Goal: Task Accomplishment & Management: Complete application form

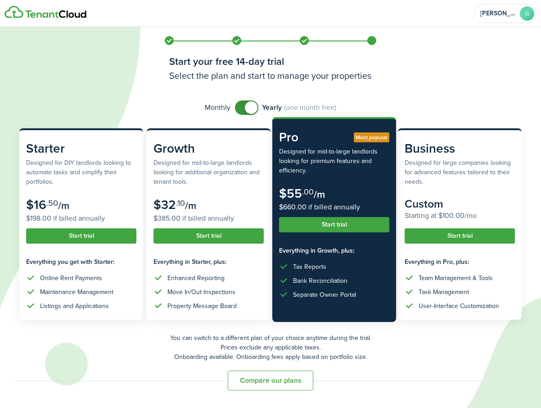
click at [359, 230] on button "Start trial" at bounding box center [334, 224] width 110 height 15
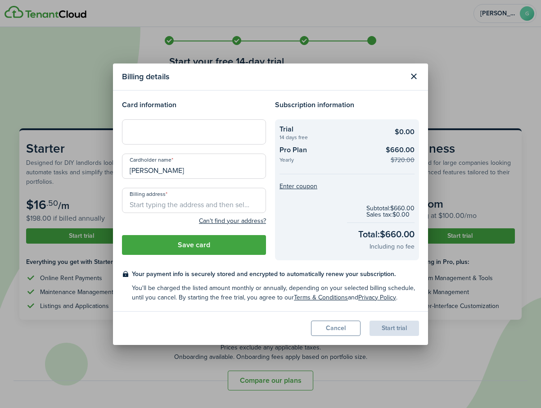
click at [194, 136] on div at bounding box center [194, 131] width 144 height 25
click at [148, 137] on div at bounding box center [194, 131] width 144 height 25
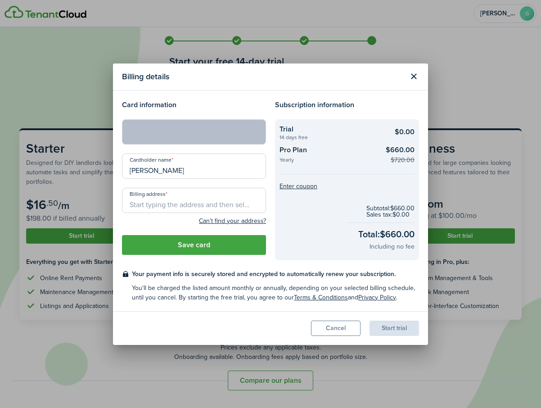
click at [184, 210] on input "Billing address" at bounding box center [194, 200] width 144 height 25
click at [218, 222] on span "[STREET_ADDRESS][PERSON_NAME]" at bounding box center [189, 219] width 104 height 9
type input "[STREET_ADDRESS][PERSON_NAME]"
click at [235, 248] on button "Save card" at bounding box center [194, 245] width 144 height 20
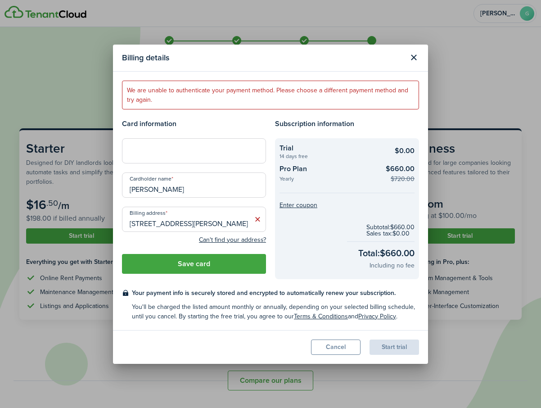
click at [177, 300] on div "Your payment info is securely stored and encrypted to automatically renew your …" at bounding box center [275, 304] width 287 height 33
click at [199, 265] on button "Save card" at bounding box center [194, 264] width 144 height 20
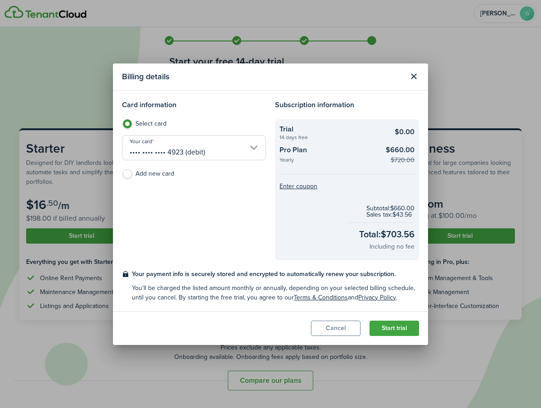
click at [402, 327] on button "Start trial" at bounding box center [393, 327] width 49 height 15
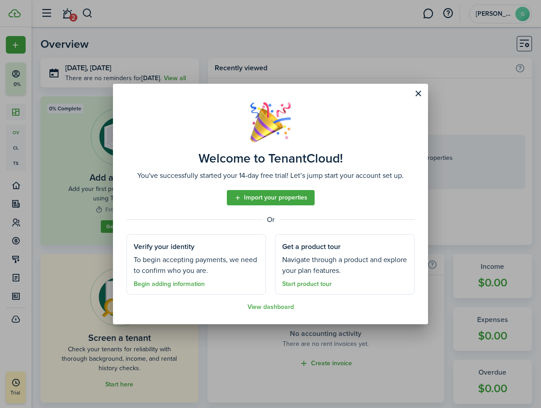
click at [412, 99] on button "Close modal" at bounding box center [417, 93] width 15 height 15
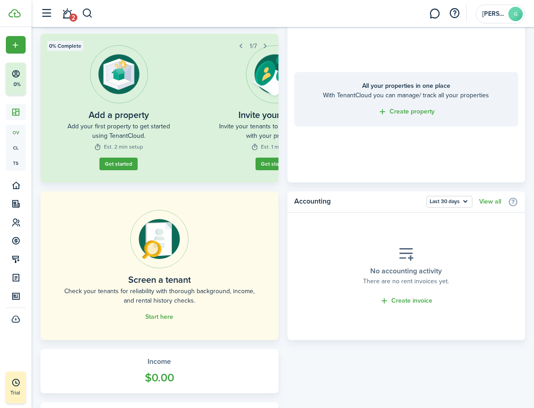
scroll to position [90, 0]
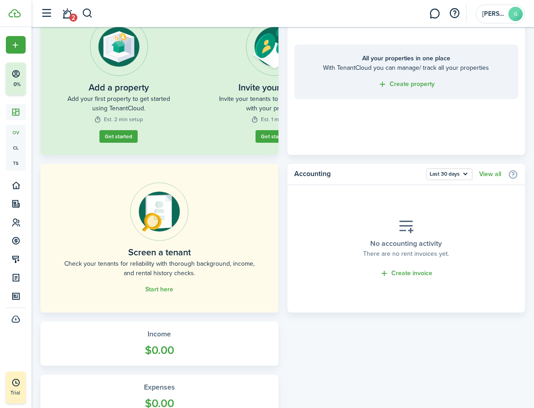
click at [145, 294] on home-placeholder-actions "Start here" at bounding box center [159, 288] width 28 height 9
click at [145, 293] on link "Start here" at bounding box center [159, 289] width 28 height 7
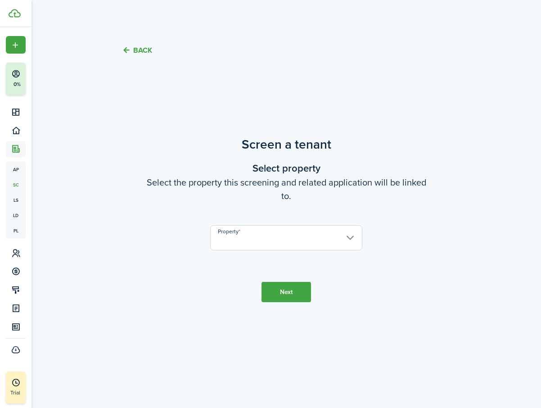
click at [274, 243] on input "Property" at bounding box center [286, 237] width 152 height 25
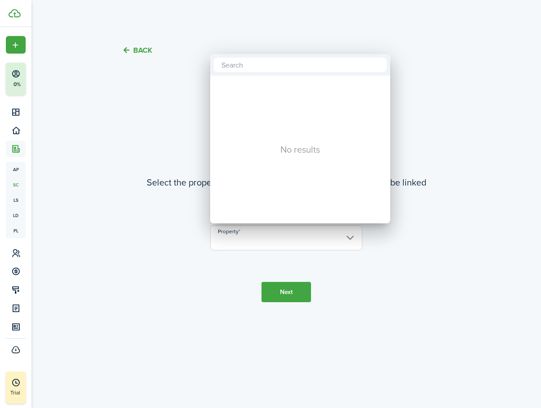
click at [202, 275] on div at bounding box center [270, 203] width 685 height 551
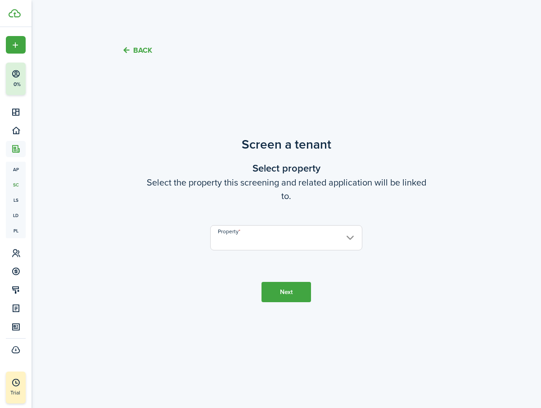
click at [291, 229] on input "Property" at bounding box center [286, 237] width 152 height 25
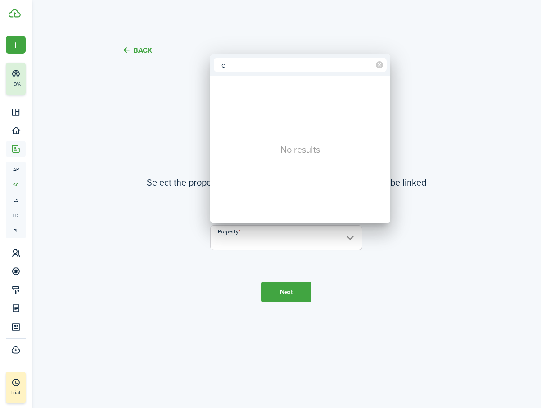
type input "c"
drag, startPoint x: 203, startPoint y: 156, endPoint x: 127, endPoint y: 121, distance: 84.3
click at [203, 156] on div at bounding box center [270, 203] width 685 height 551
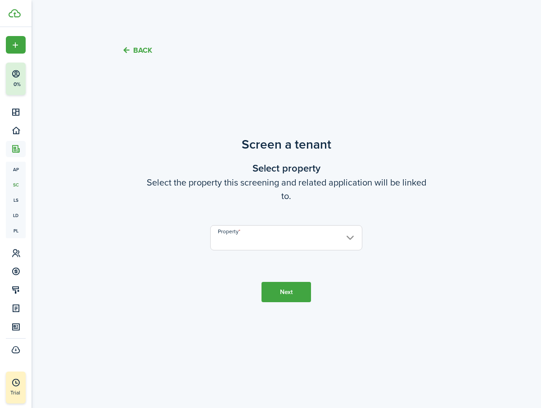
click at [136, 44] on tc-wizard-header "Back" at bounding box center [285, 46] width 391 height 31
click at [135, 51] on button "Back" at bounding box center [137, 49] width 30 height 9
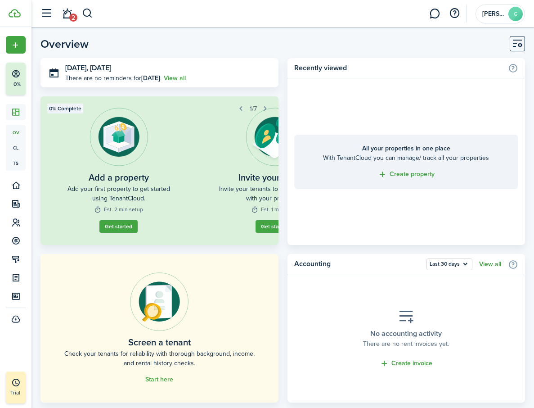
click at [136, 231] on link "Get started" at bounding box center [119, 232] width 42 height 14
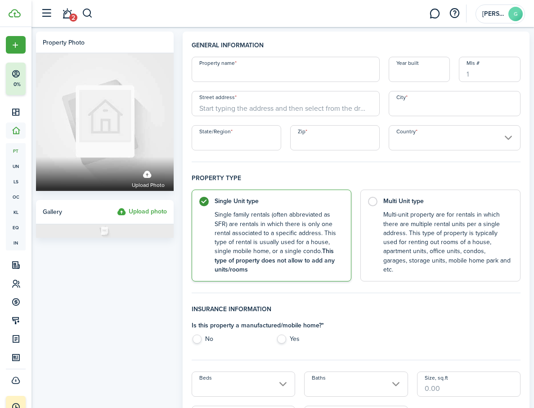
click at [266, 71] on input "Property name" at bounding box center [286, 69] width 188 height 25
type input "cede"
click at [269, 109] on input "Street address" at bounding box center [286, 103] width 188 height 25
type input "[STREET_ADDRESS]"
type input "[PERSON_NAME]"
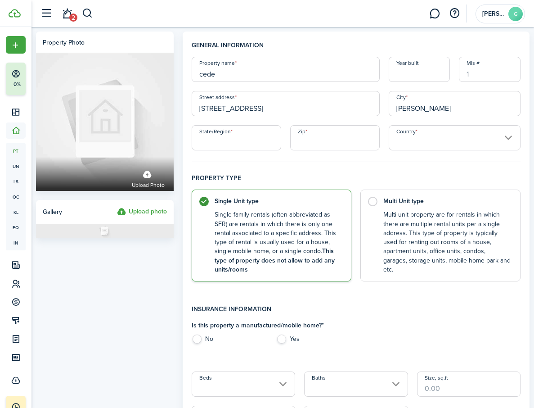
type input "[GEOGRAPHIC_DATA]"
type input "77539"
type input "[GEOGRAPHIC_DATA]"
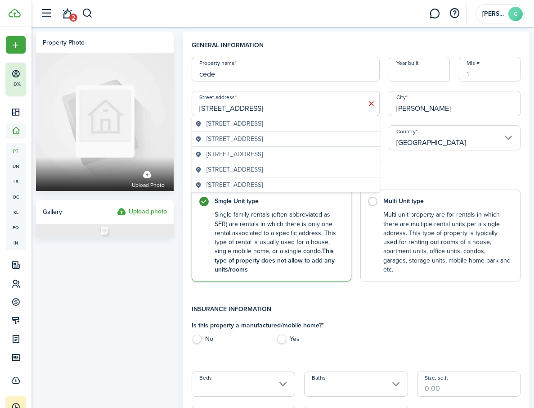
click at [273, 144] on div "[STREET_ADDRESS]" at bounding box center [286, 138] width 188 height 15
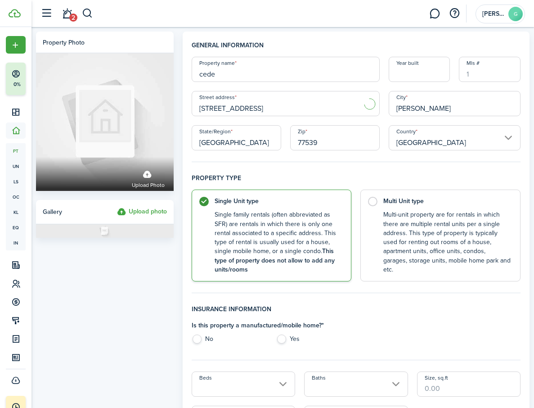
type input "[STREET_ADDRESS]"
type input "[GEOGRAPHIC_DATA]"
type input "GA"
type input "30506"
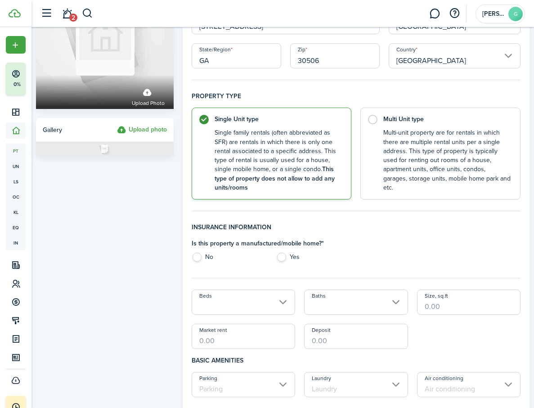
scroll to position [180, 0]
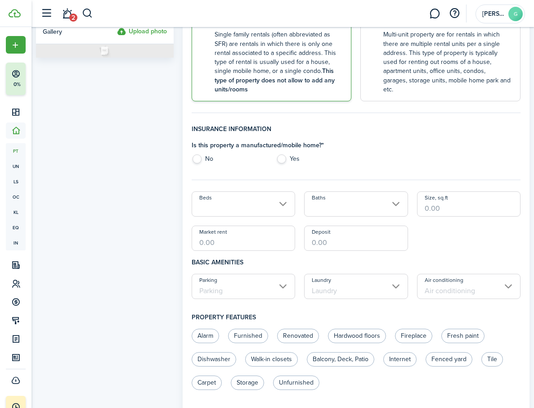
click at [214, 162] on label "No" at bounding box center [230, 160] width 76 height 13
radio input "true"
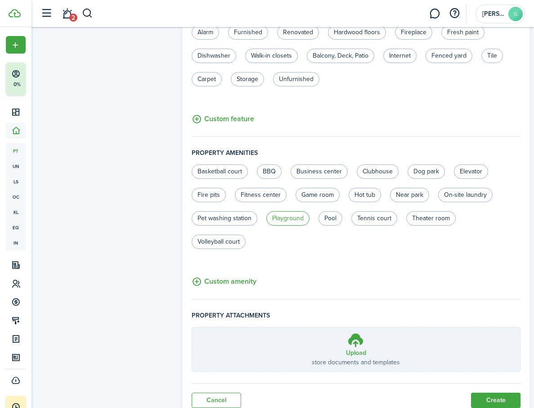
scroll to position [517, 0]
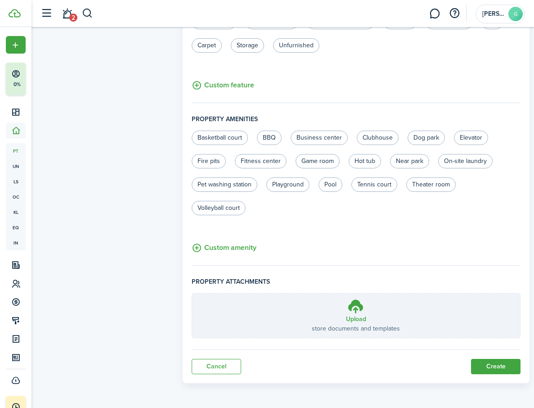
click at [490, 367] on button "Create" at bounding box center [495, 366] width 49 height 15
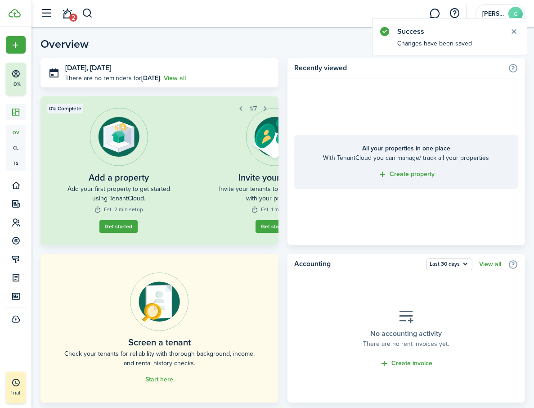
click at [136, 367] on home-placeholder-description "Check your tenants for reliability with thorough background, income, and rental…" at bounding box center [159, 358] width 197 height 19
click at [145, 381] on link "Start here" at bounding box center [159, 379] width 28 height 7
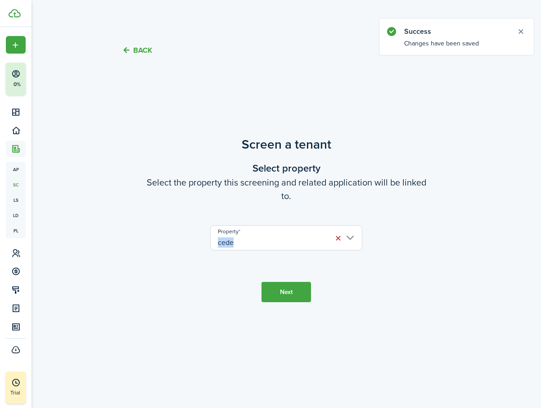
click at [291, 298] on button "Next" at bounding box center [285, 292] width 49 height 20
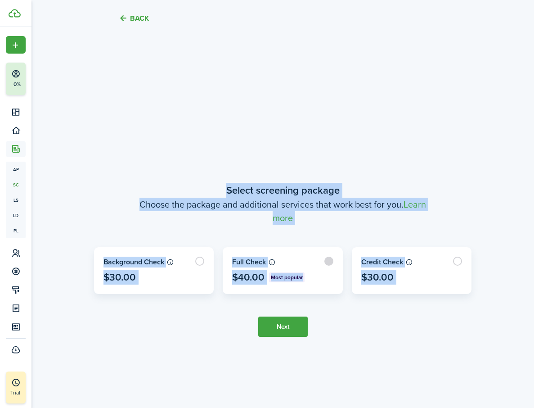
scroll to position [338, 0]
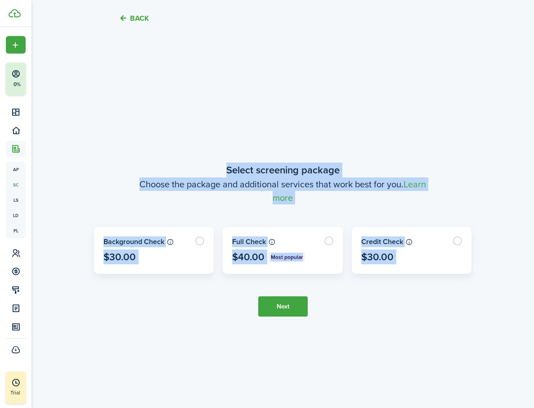
click at [420, 292] on tc-wizard-step "Select screening package Choose the package and additional services that work b…" at bounding box center [283, 240] width 378 height 408
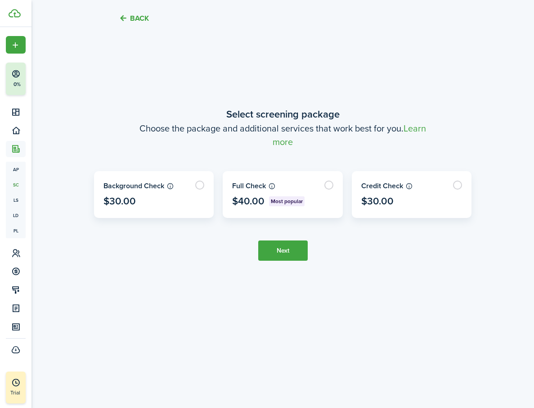
scroll to position [399, 0]
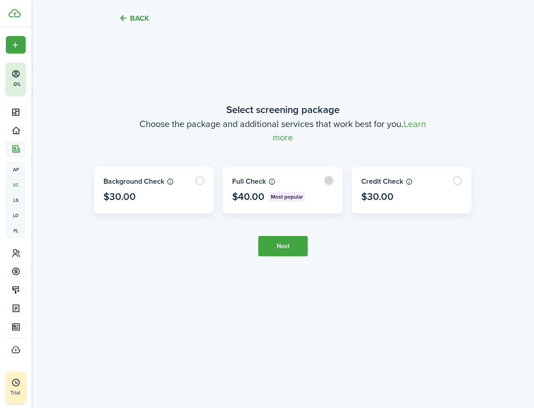
click at [318, 201] on label at bounding box center [282, 190] width 119 height 46
radio input "true"
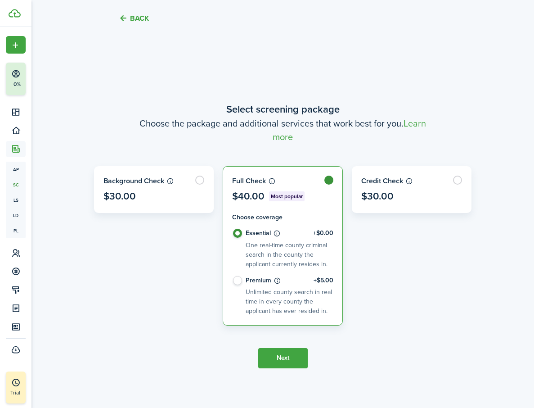
click at [300, 365] on button "Next" at bounding box center [282, 358] width 49 height 20
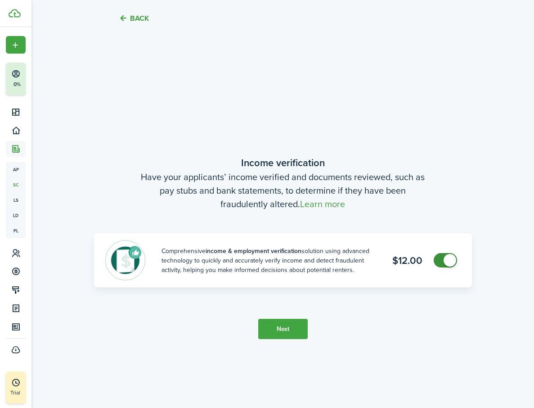
scroll to position [746, 0]
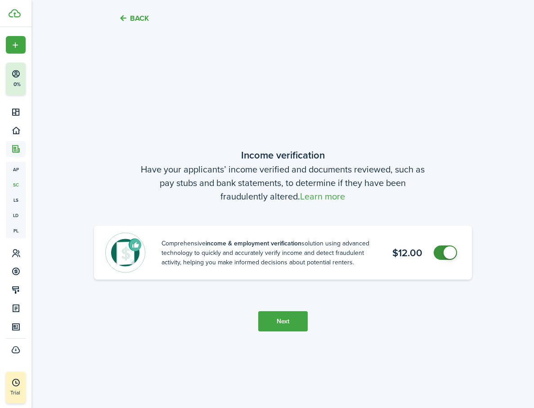
checkbox input "false"
click at [444, 252] on span at bounding box center [450, 252] width 13 height 13
click at [265, 329] on button "Next" at bounding box center [282, 321] width 49 height 20
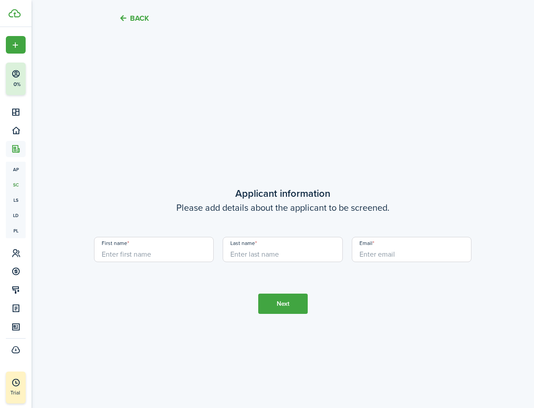
scroll to position [1153, 0]
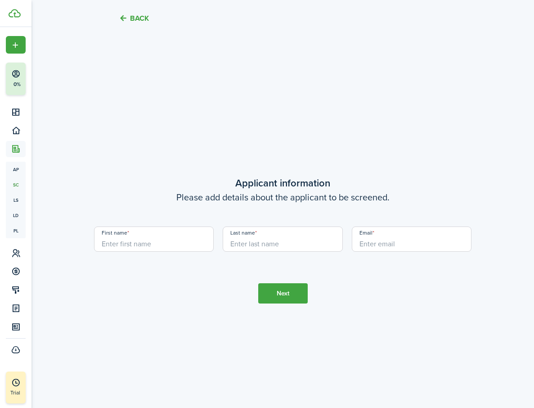
click at [166, 248] on input "First name" at bounding box center [154, 238] width 120 height 25
type input "[PERSON_NAME]"
type input "[EMAIL_ADDRESS][DOMAIN_NAME]"
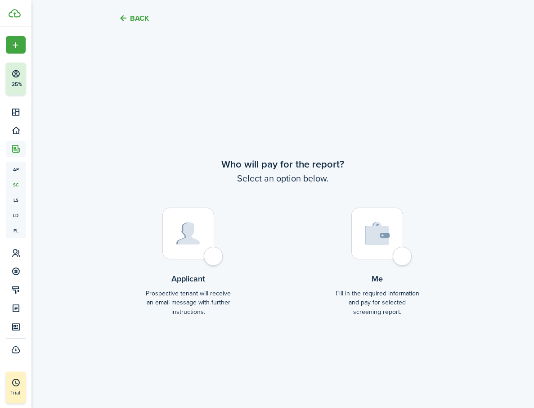
scroll to position [1561, 0]
click at [380, 243] on img at bounding box center [377, 232] width 25 height 23
radio input "true"
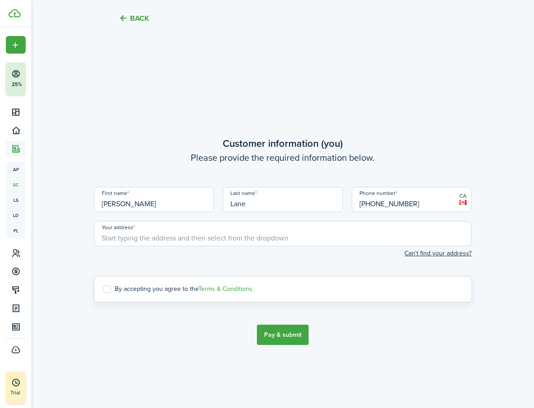
scroll to position [1968, 0]
click at [380, 243] on input "Your address" at bounding box center [283, 232] width 378 height 25
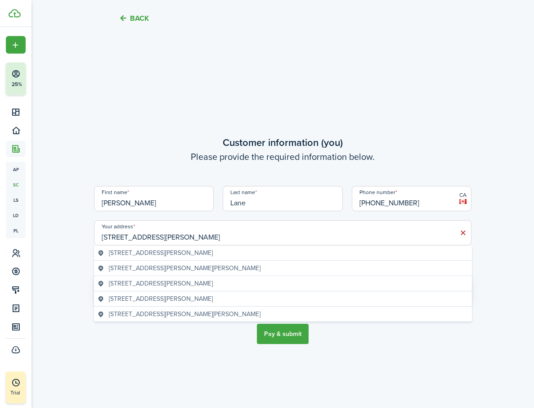
click at [114, 292] on div "[STREET_ADDRESS][PERSON_NAME]" at bounding box center [283, 298] width 378 height 15
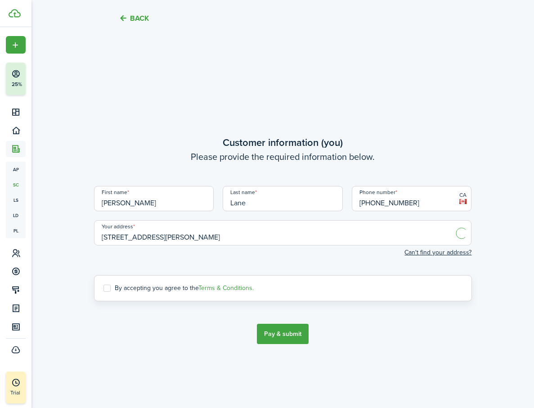
type input "[STREET_ADDRESS][PERSON_NAME]"
click at [158, 290] on label "By accepting you agree to the Terms & Conditions." at bounding box center [178, 287] width 150 height 7
click at [103, 288] on input "By accepting you agree to the Terms & Conditions." at bounding box center [103, 288] width 0 height 0
checkbox input "true"
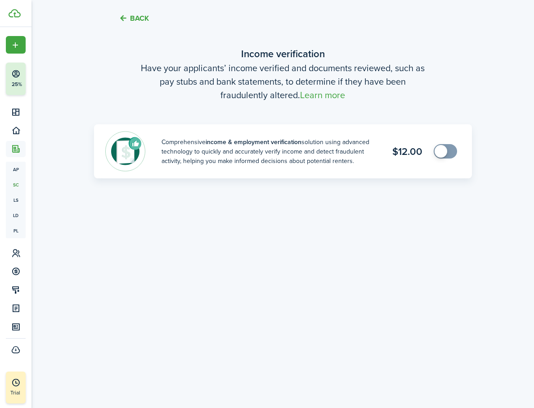
scroll to position [709, 0]
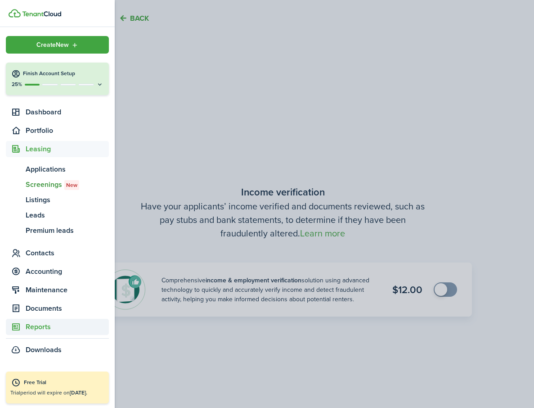
click at [51, 331] on span "Reports" at bounding box center [67, 326] width 83 height 11
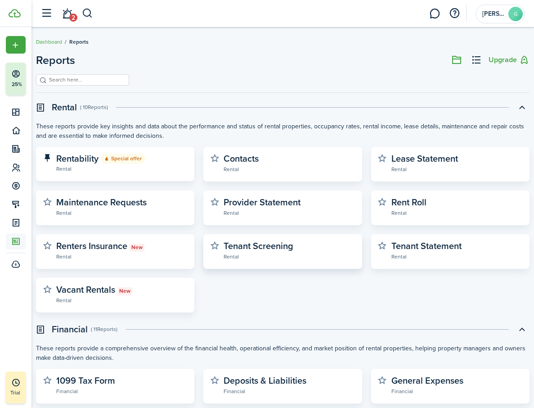
click at [259, 251] on widget-stats-description "Tenant Screening" at bounding box center [259, 245] width 70 height 13
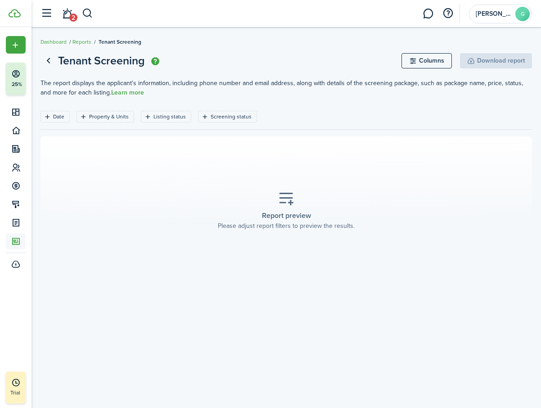
click at [287, 197] on icon at bounding box center [286, 199] width 16 height 16
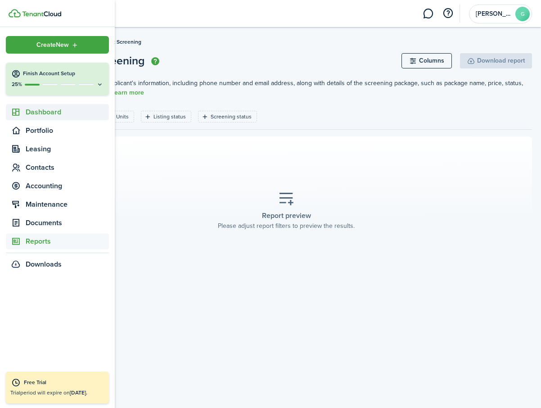
click at [57, 116] on span "Dashboard" at bounding box center [67, 112] width 83 height 11
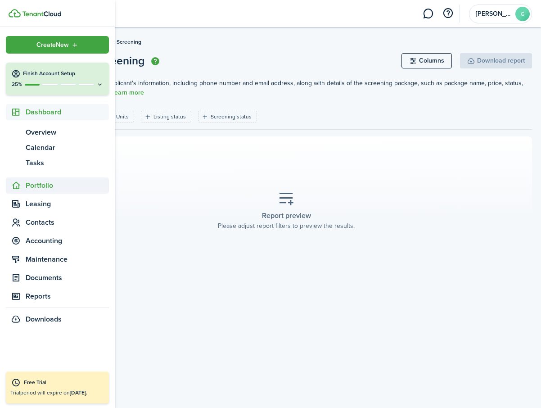
click at [46, 188] on span "Portfolio" at bounding box center [67, 185] width 83 height 11
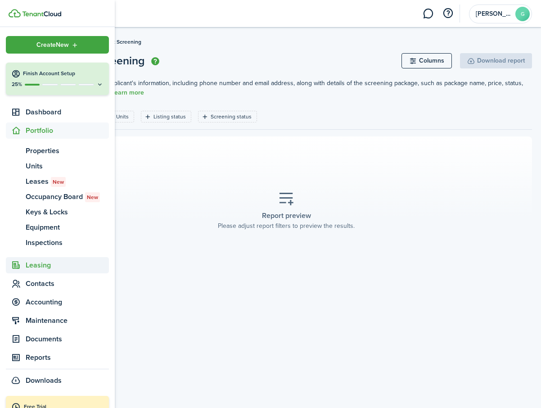
click at [58, 266] on span "Leasing" at bounding box center [67, 265] width 83 height 11
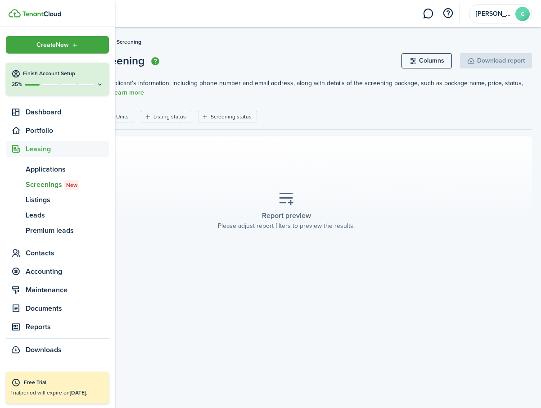
click at [63, 185] on span "Screenings New" at bounding box center [67, 184] width 83 height 11
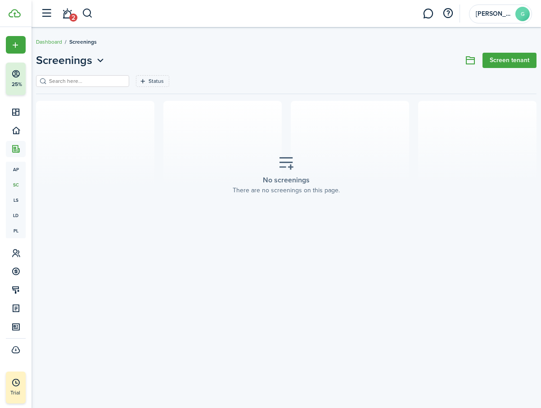
click at [524, 55] on link "Screen tenant" at bounding box center [509, 60] width 54 height 15
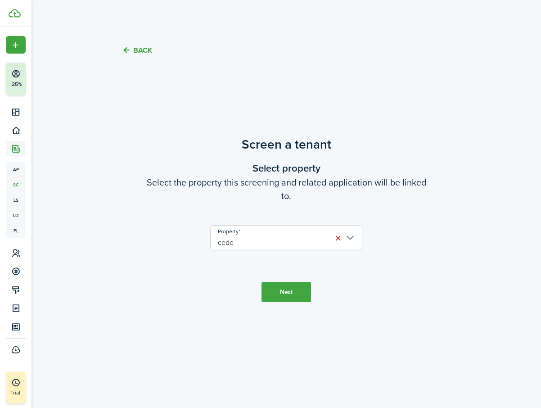
click at [267, 243] on input "cede" at bounding box center [286, 237] width 152 height 25
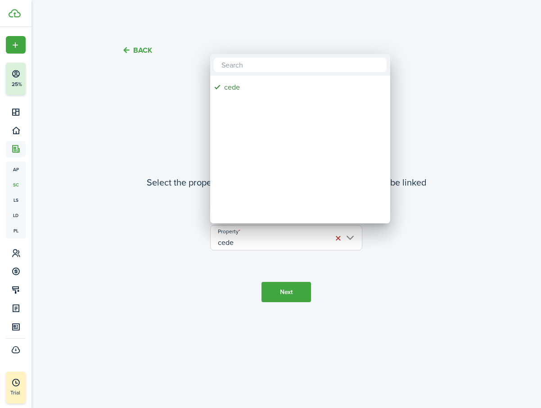
click at [287, 288] on div at bounding box center [270, 203] width 685 height 551
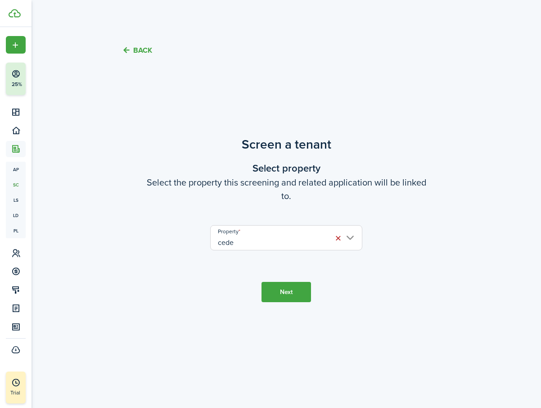
click at [292, 292] on button "Next" at bounding box center [285, 292] width 49 height 20
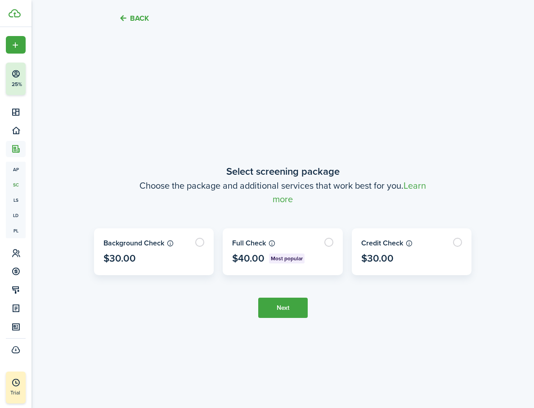
scroll to position [338, 0]
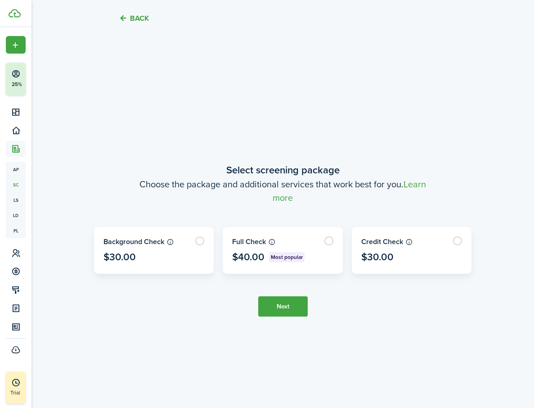
click at [301, 309] on button "Next" at bounding box center [282, 306] width 49 height 20
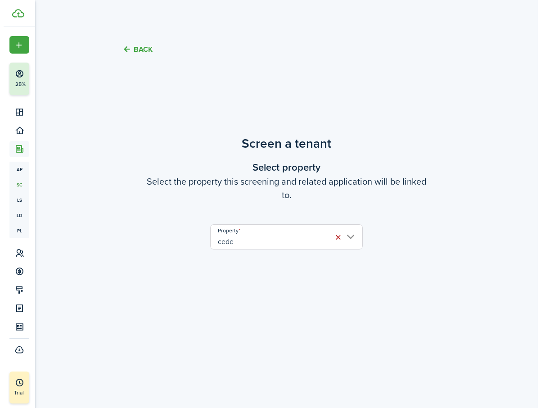
scroll to position [0, 0]
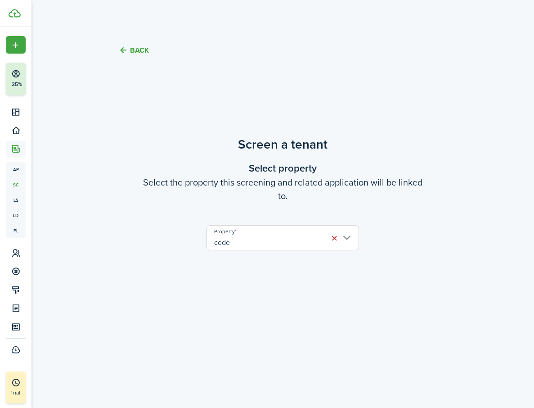
click at [143, 45] on tc-wizard-header "Back" at bounding box center [282, 46] width 391 height 31
click at [143, 48] on button "Back" at bounding box center [134, 49] width 30 height 9
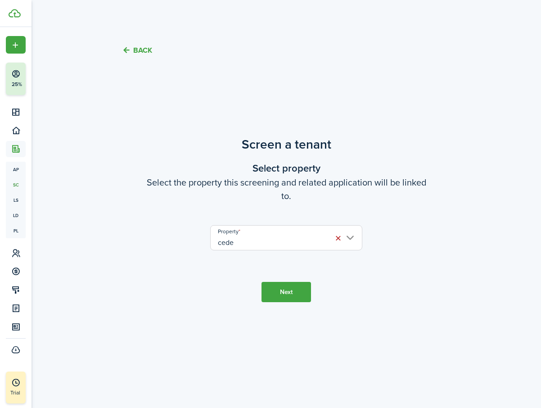
click at [148, 54] on button "Back" at bounding box center [137, 49] width 30 height 9
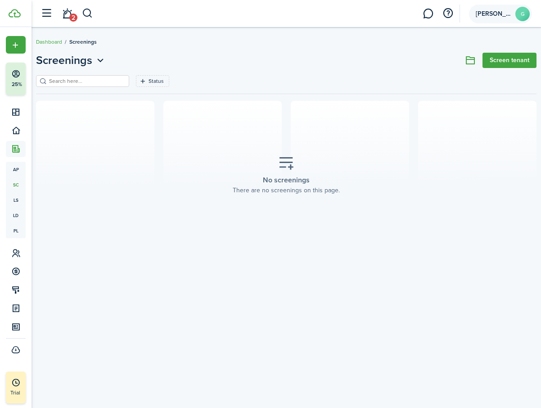
click at [518, 14] on avatar-text "G" at bounding box center [522, 14] width 14 height 14
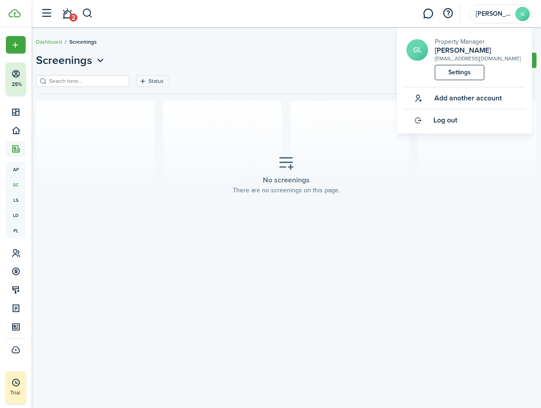
click at [468, 71] on link "Settings" at bounding box center [459, 72] width 49 height 15
